Goal: Book appointment/travel/reservation

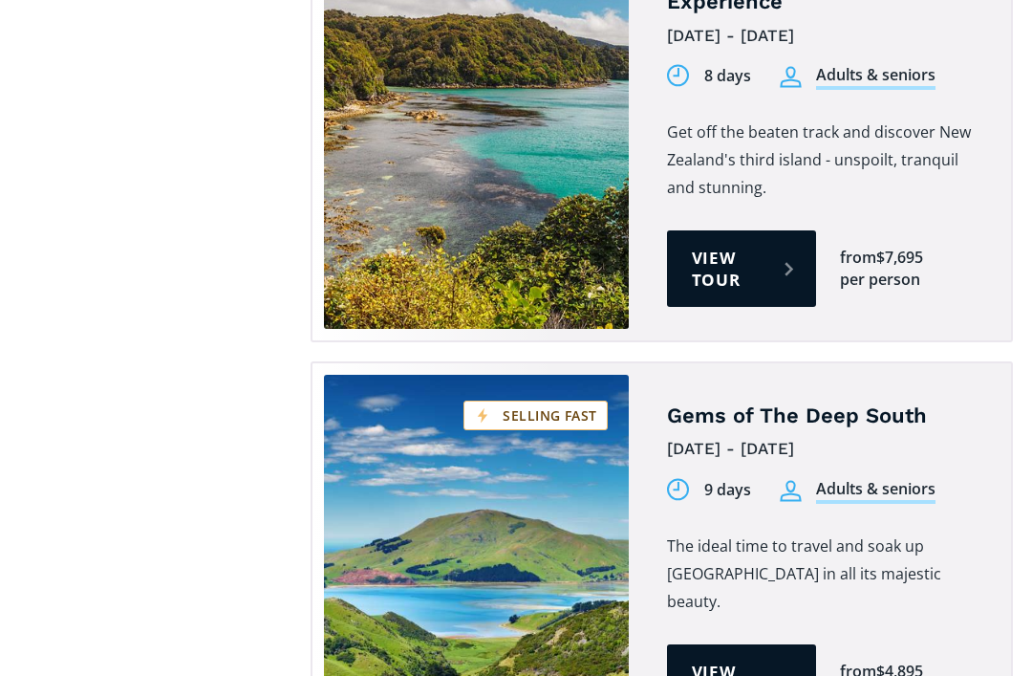
scroll to position [1910, 0]
click at [776, 644] on link "View tour" at bounding box center [741, 682] width 149 height 76
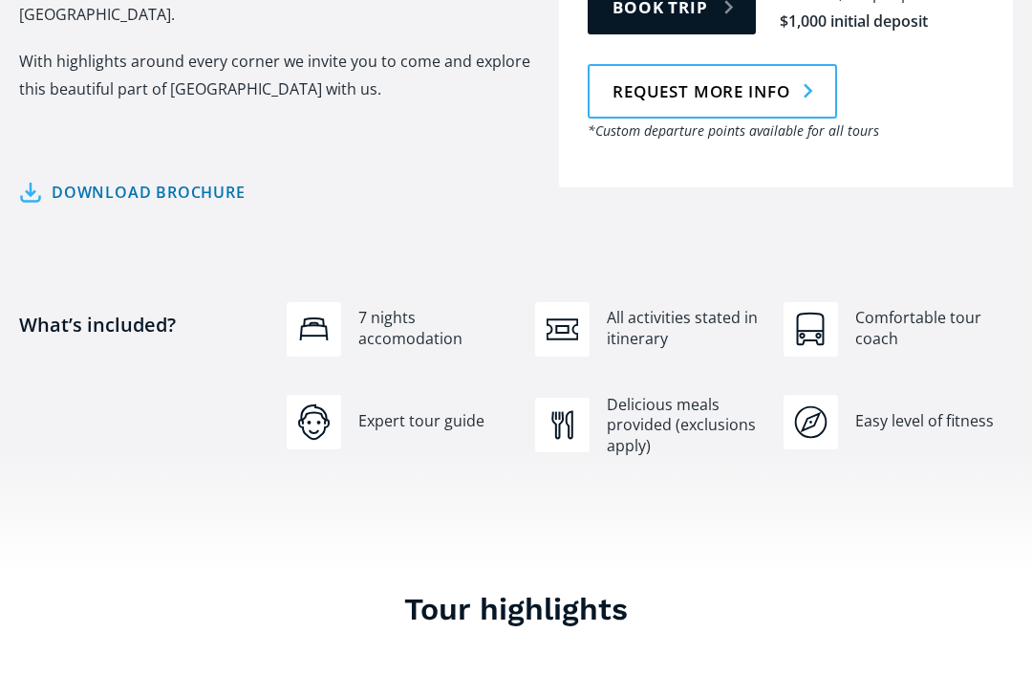
scroll to position [1175, 0]
click at [936, 333] on div "7 nights accomodation All activities stated in itinerary Comfortable tour coach…" at bounding box center [649, 397] width 745 height 193
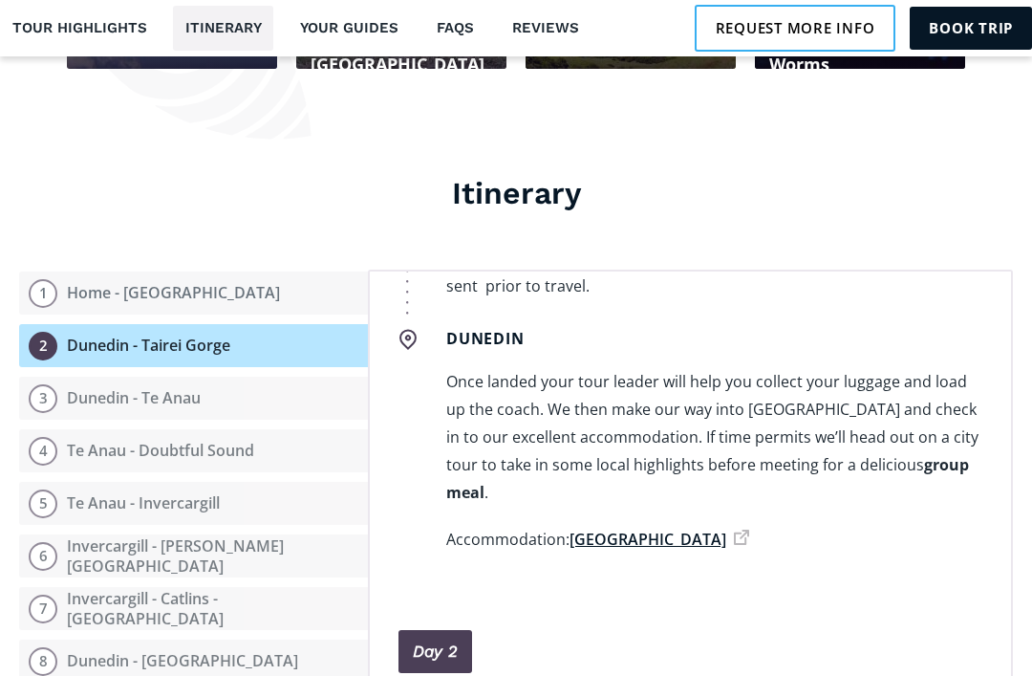
scroll to position [475, 0]
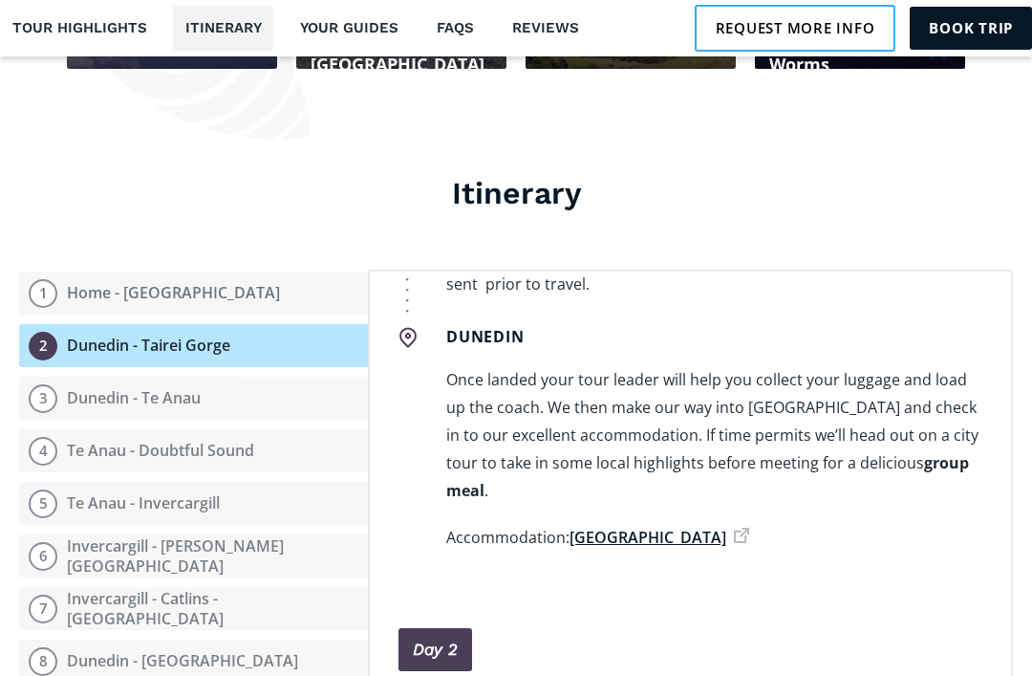
click at [974, 460] on div "Dunedin Once landed your tour leader will help you collect your luggage and loa…" at bounding box center [690, 443] width 584 height 253
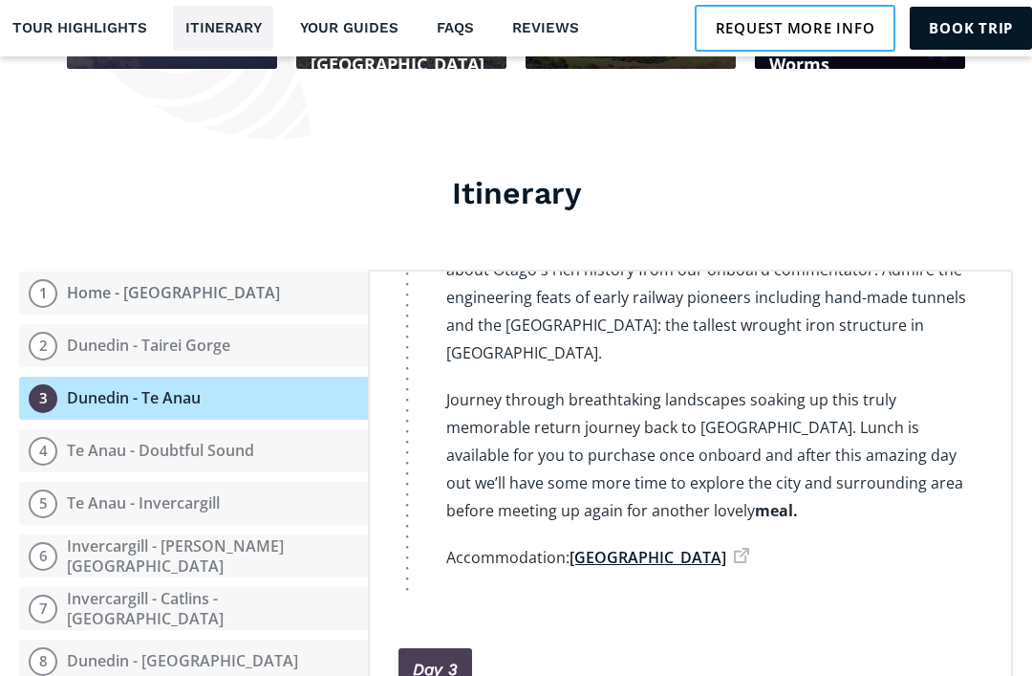
scroll to position [1181, 0]
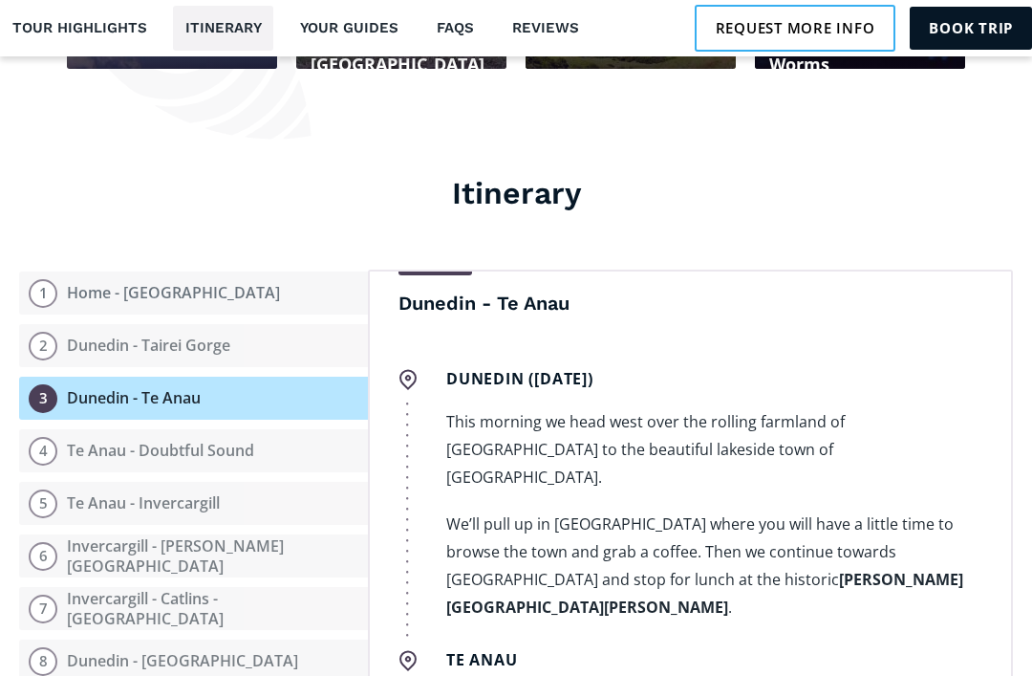
scroll to position [1656, 0]
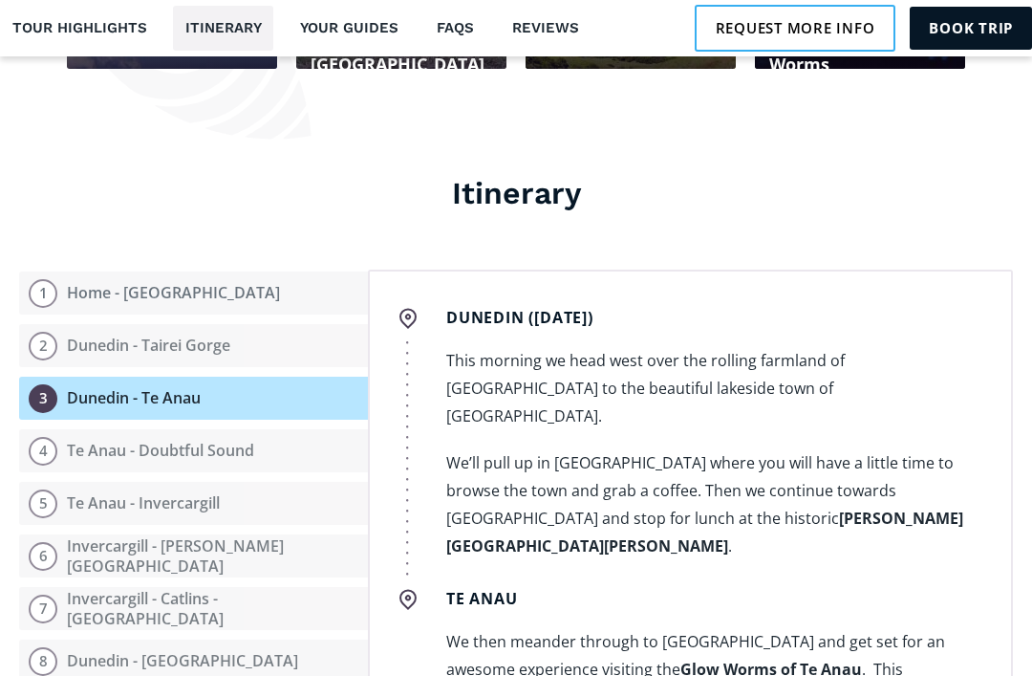
click at [985, 435] on div "Day 1 Home - [GEOGRAPHIC_DATA] Home ([DATE]) Depart [GEOGRAPHIC_DATA] at 9am an…" at bounding box center [690, 555] width 645 height 573
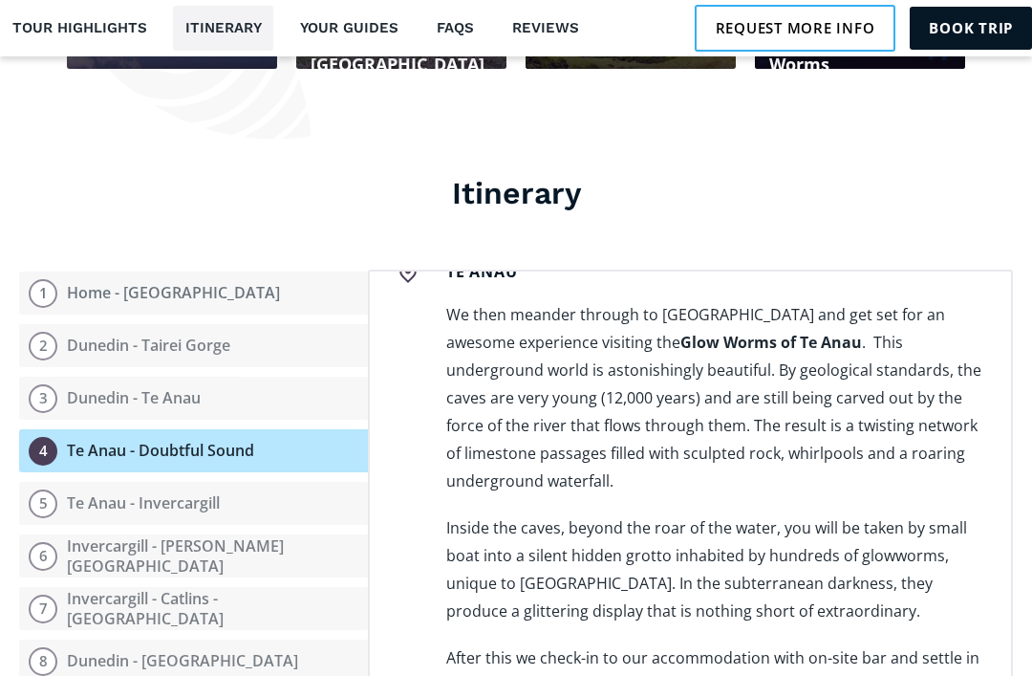
scroll to position [1997, 0]
